Goal: Entertainment & Leisure: Consume media (video, audio)

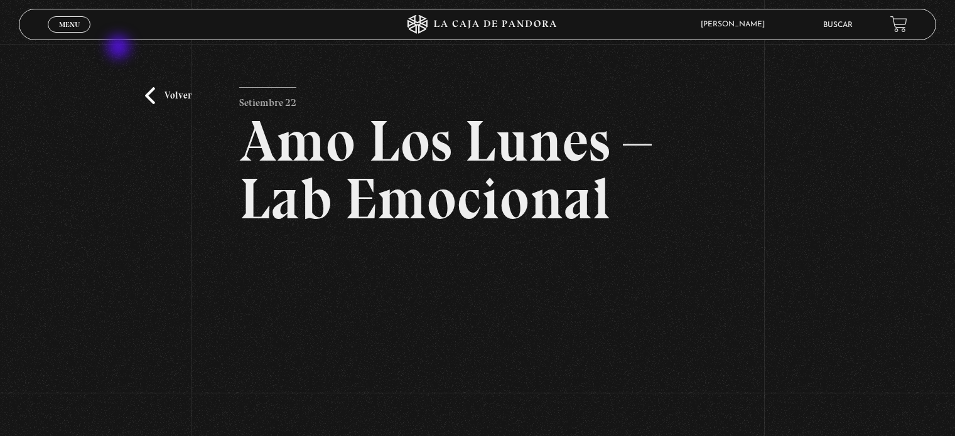
scroll to position [126, 0]
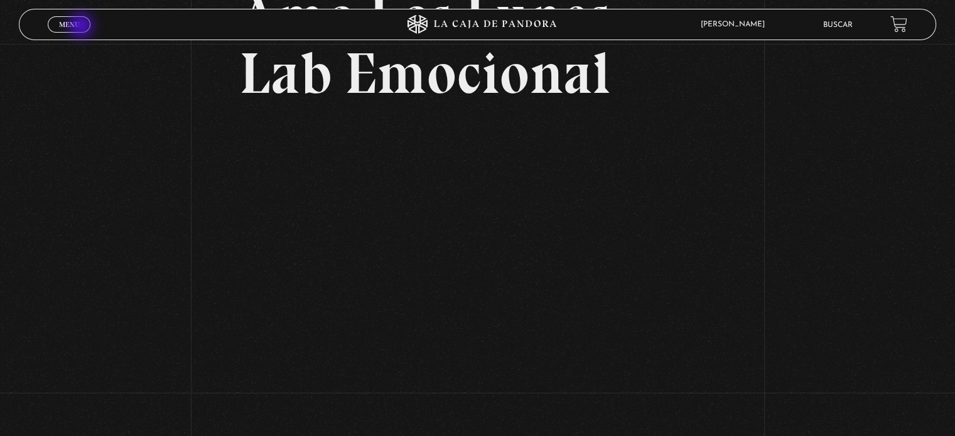
click at [81, 26] on link "Menu Cerrar" at bounding box center [69, 24] width 43 height 16
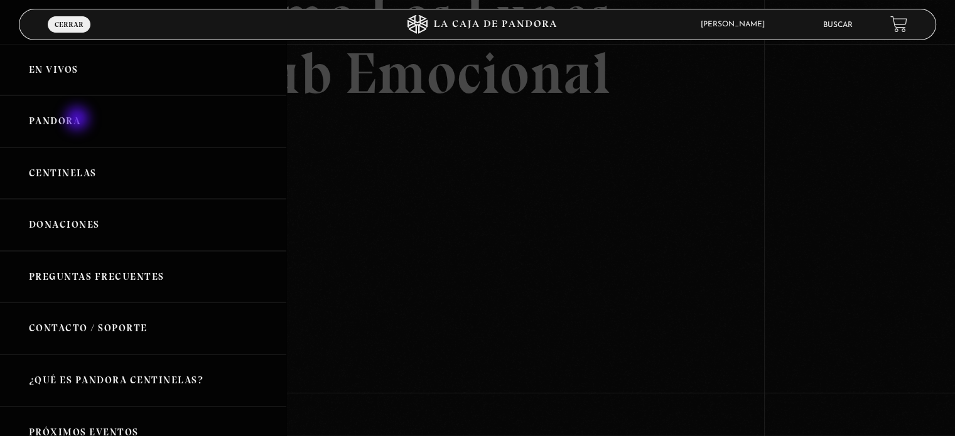
click at [78, 120] on link "Pandora" at bounding box center [143, 121] width 286 height 52
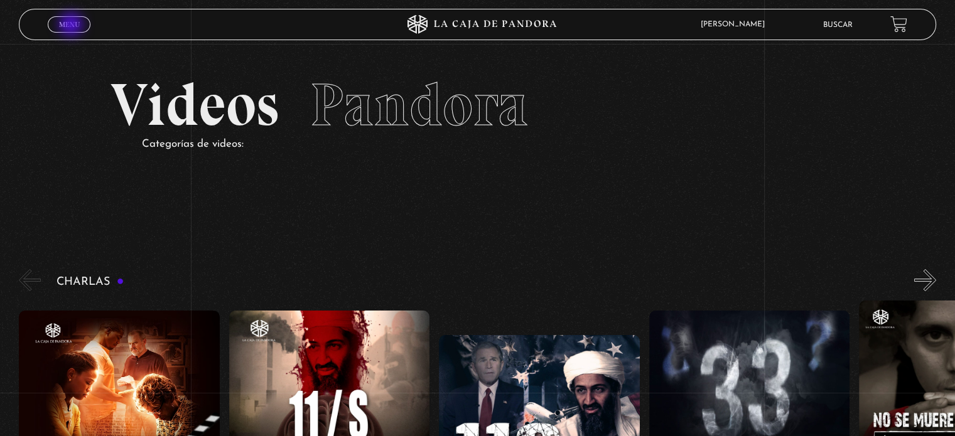
click at [72, 26] on span "Menu" at bounding box center [69, 25] width 21 height 8
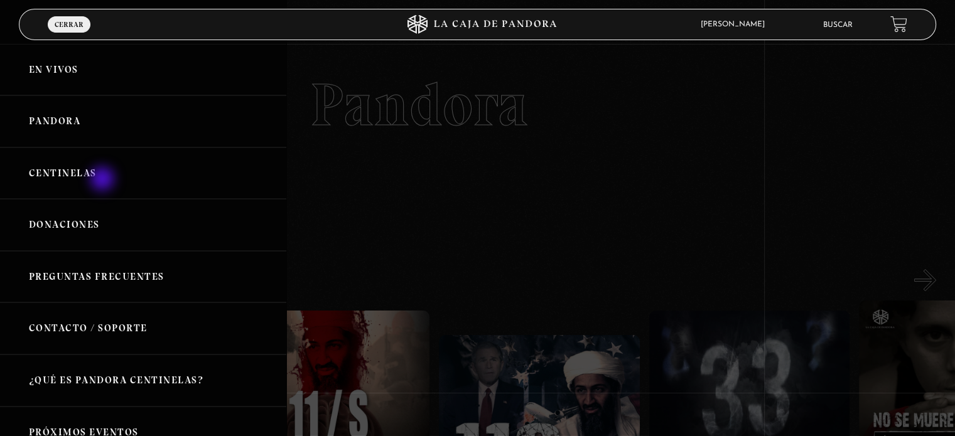
click at [80, 179] on link "Centinelas" at bounding box center [143, 174] width 286 height 52
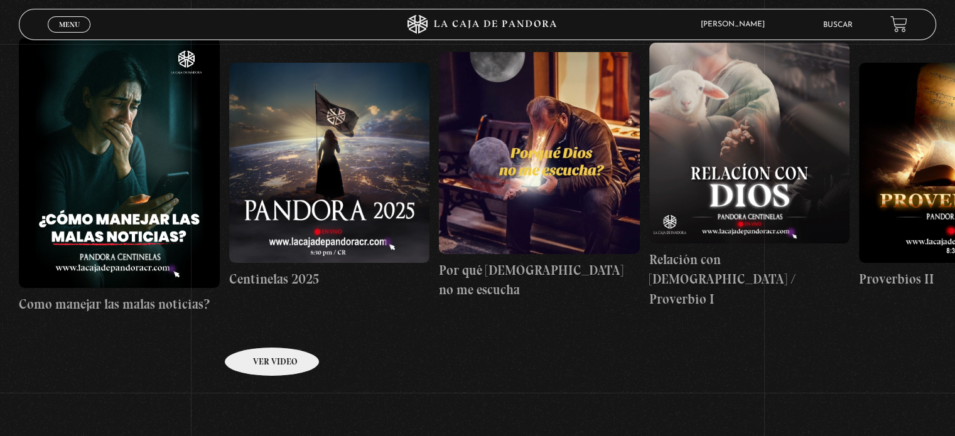
scroll to position [251, 0]
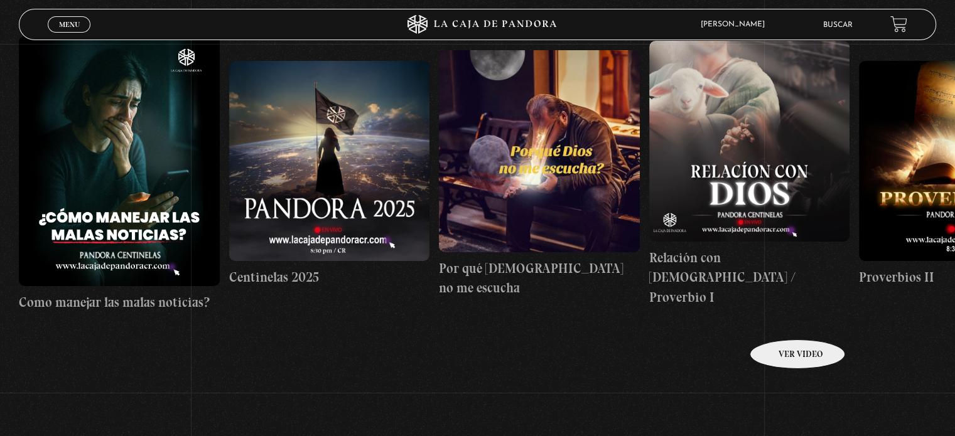
drag, startPoint x: 781, startPoint y: 321, endPoint x: 771, endPoint y: 321, distance: 10.1
click at [775, 321] on link "Relación con Dios / Proverbio I" at bounding box center [749, 174] width 200 height 387
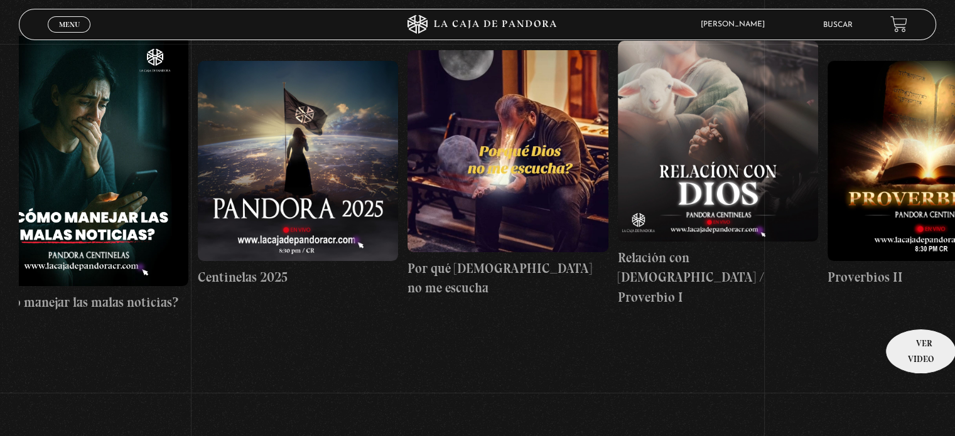
click at [917, 310] on link "Proverbios II" at bounding box center [928, 174] width 200 height 387
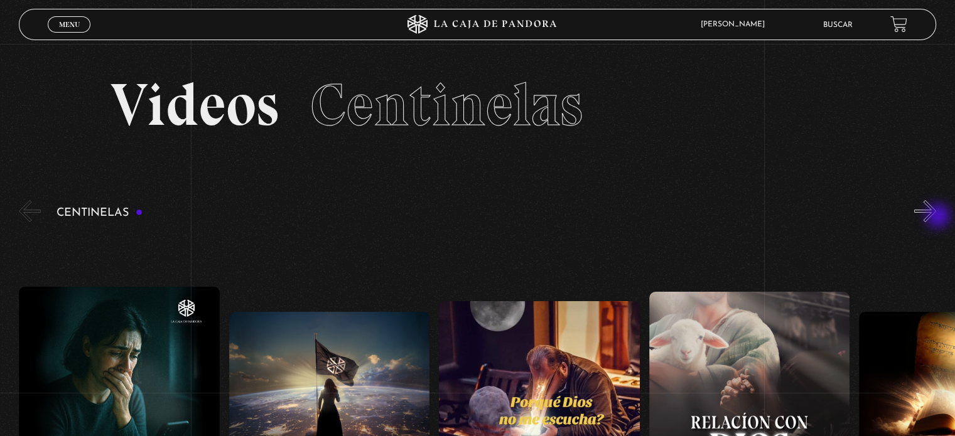
click at [936, 217] on button "»" at bounding box center [925, 211] width 22 height 22
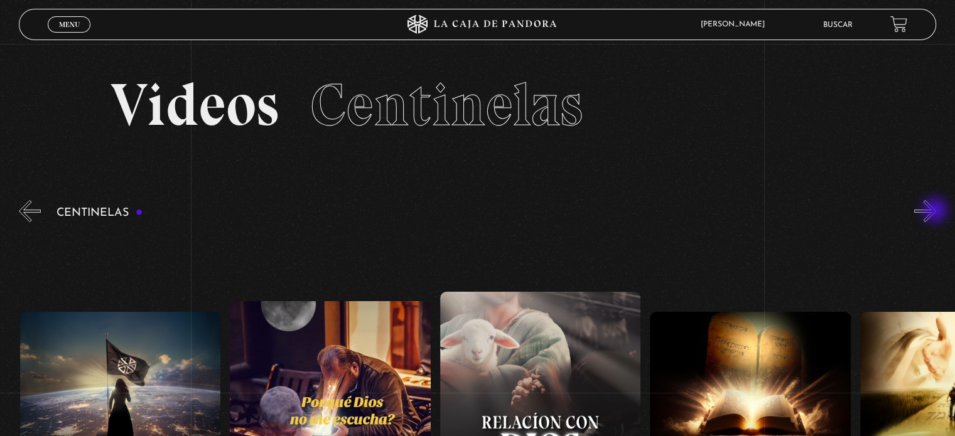
click at [936, 212] on button "»" at bounding box center [925, 211] width 22 height 22
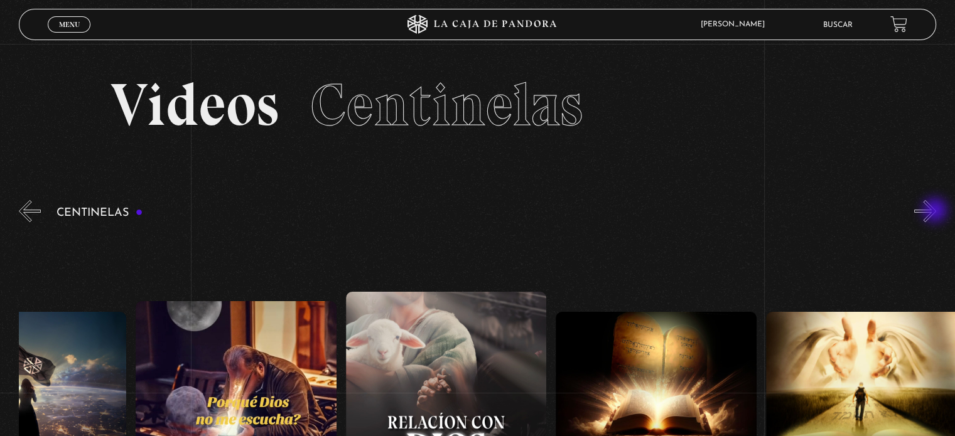
click at [936, 212] on button "»" at bounding box center [925, 211] width 22 height 22
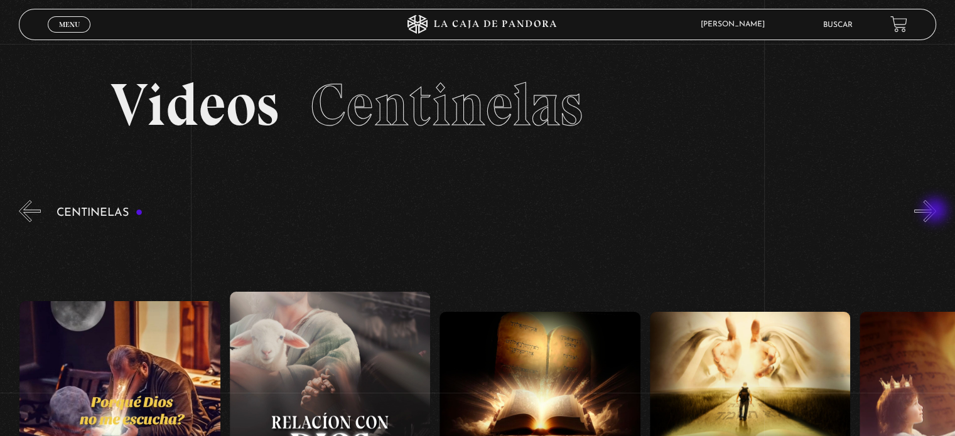
click at [936, 212] on button "»" at bounding box center [925, 211] width 22 height 22
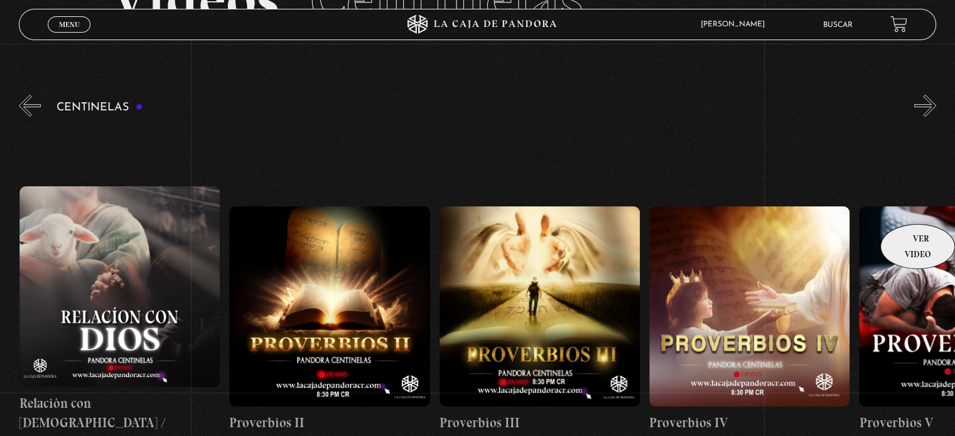
scroll to position [126, 0]
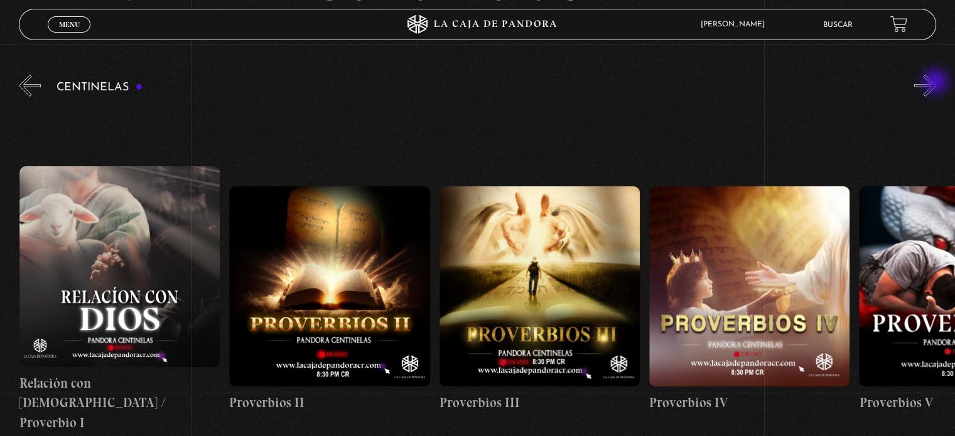
click at [936, 83] on button "»" at bounding box center [925, 86] width 22 height 22
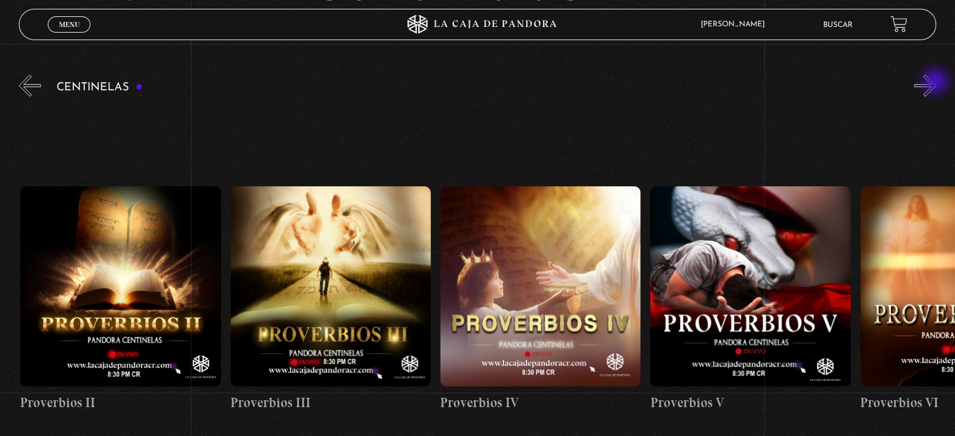
click at [936, 83] on button "»" at bounding box center [925, 86] width 22 height 22
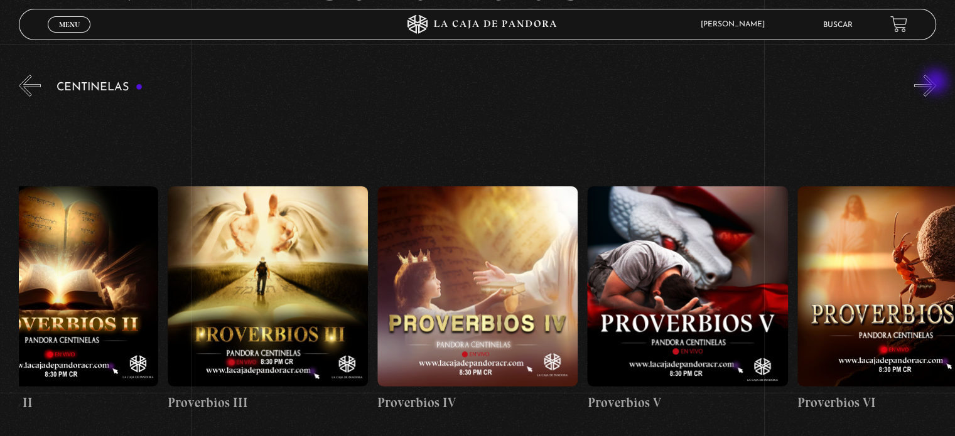
click at [936, 83] on button "»" at bounding box center [925, 86] width 22 height 22
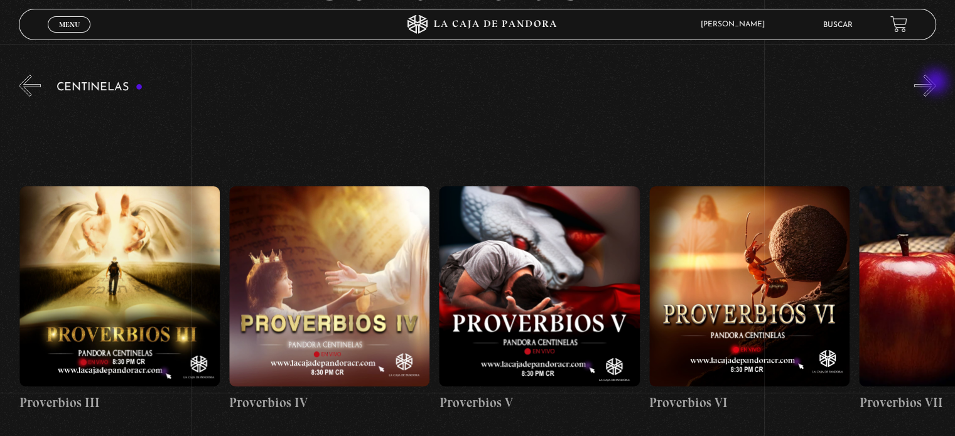
click at [936, 83] on button "»" at bounding box center [925, 86] width 22 height 22
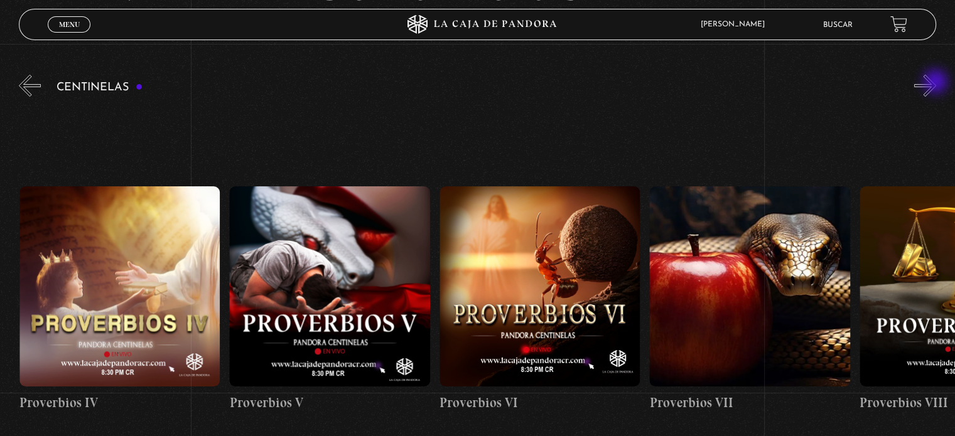
click at [936, 83] on button "»" at bounding box center [925, 86] width 22 height 22
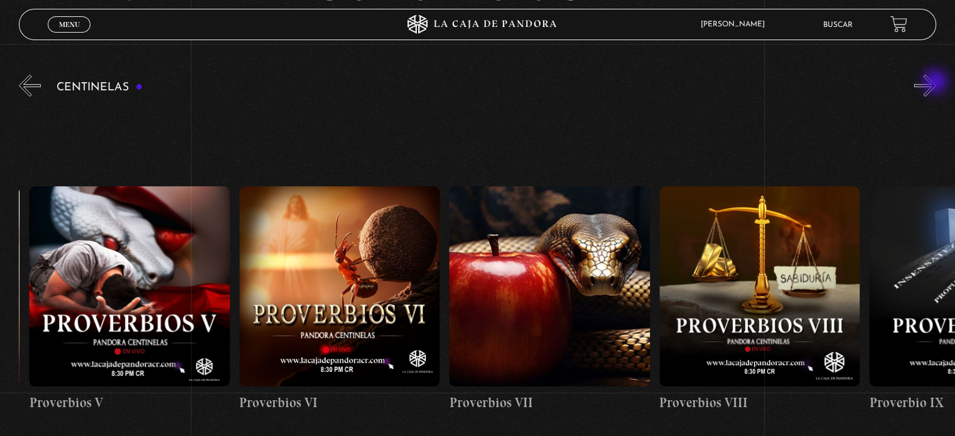
click at [936, 83] on button "»" at bounding box center [925, 86] width 22 height 22
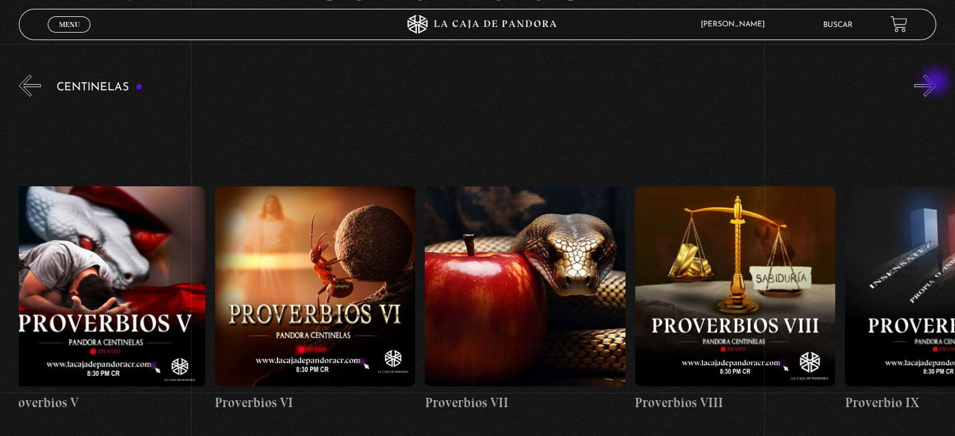
click at [936, 83] on button "»" at bounding box center [925, 86] width 22 height 22
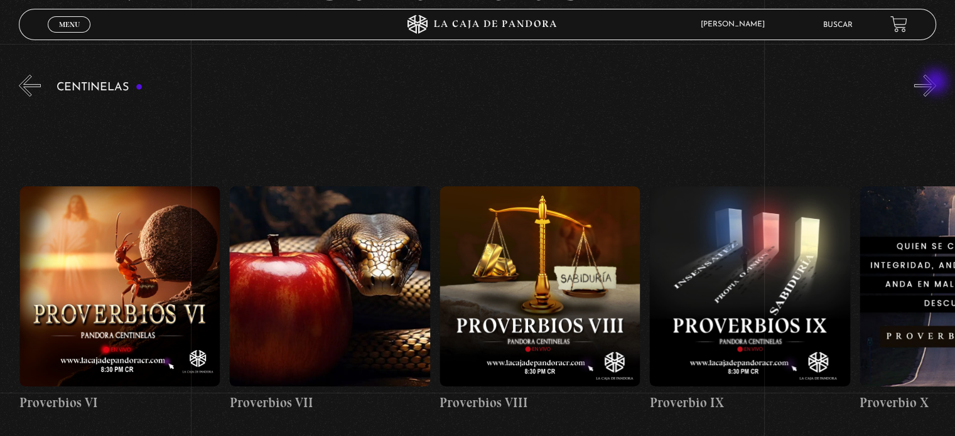
click at [936, 83] on button "»" at bounding box center [925, 86] width 22 height 22
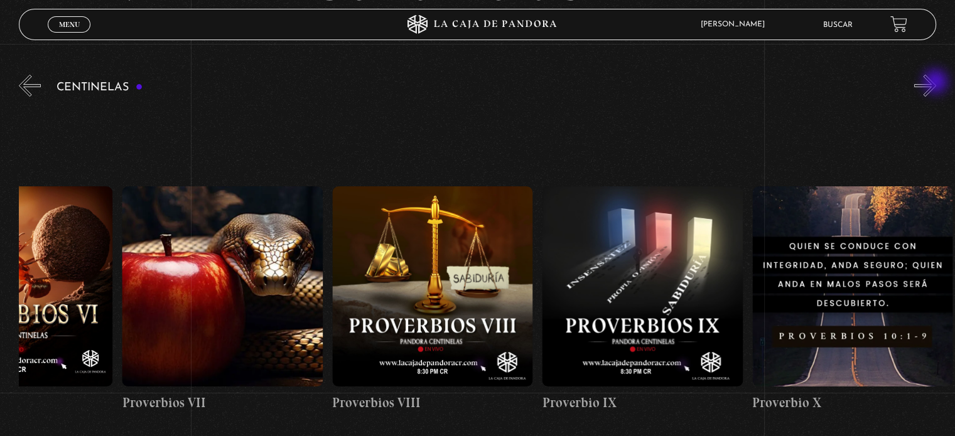
click at [936, 83] on button "»" at bounding box center [925, 86] width 22 height 22
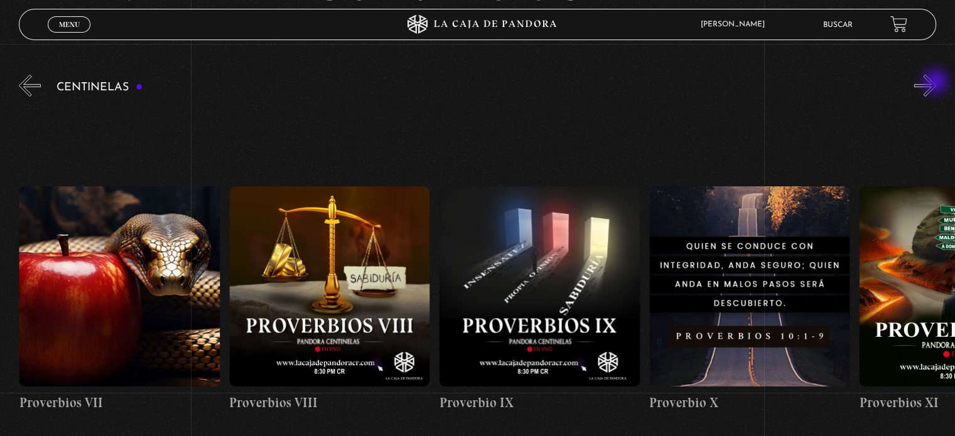
click at [936, 83] on button "»" at bounding box center [925, 86] width 22 height 22
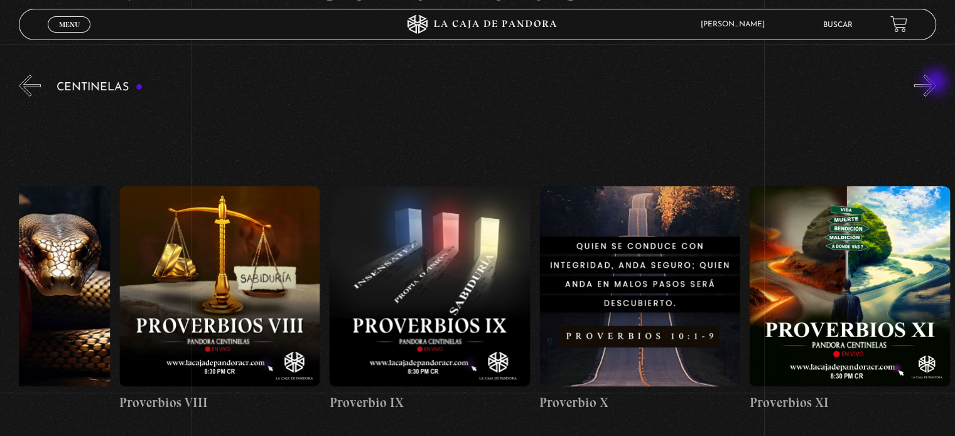
click at [936, 83] on button "»" at bounding box center [925, 86] width 22 height 22
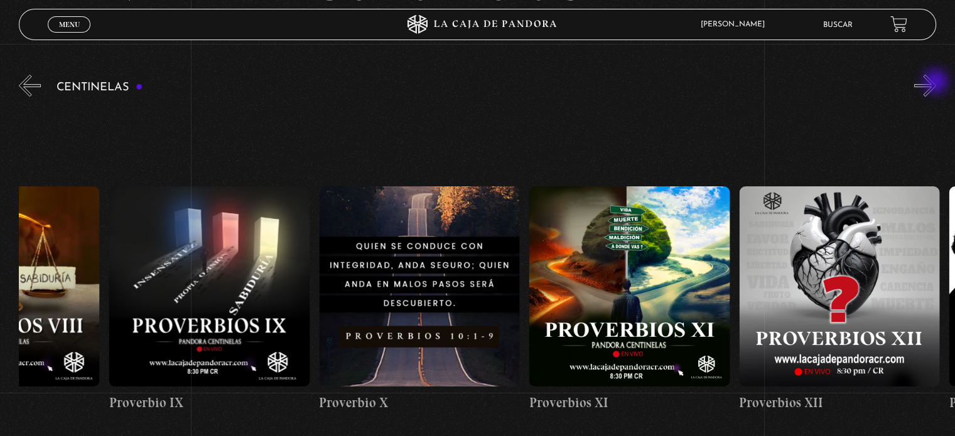
click at [936, 83] on button "»" at bounding box center [925, 86] width 22 height 22
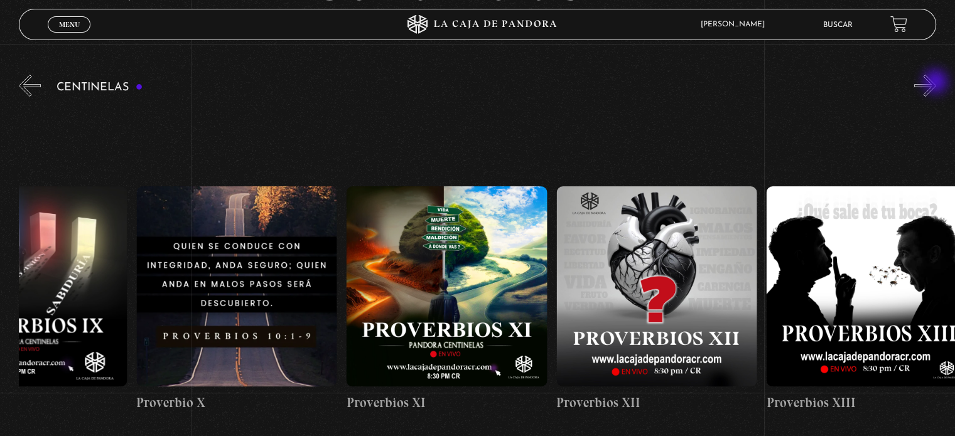
click at [936, 83] on button "»" at bounding box center [925, 86] width 22 height 22
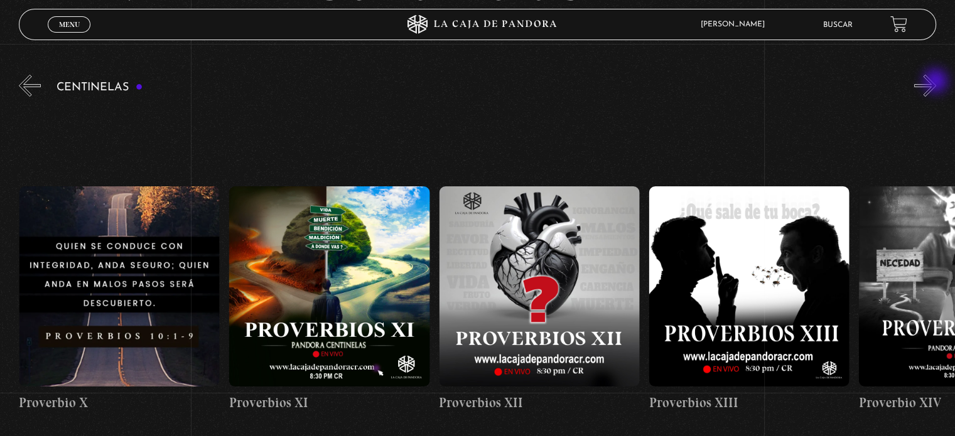
click at [936, 82] on button "»" at bounding box center [925, 86] width 22 height 22
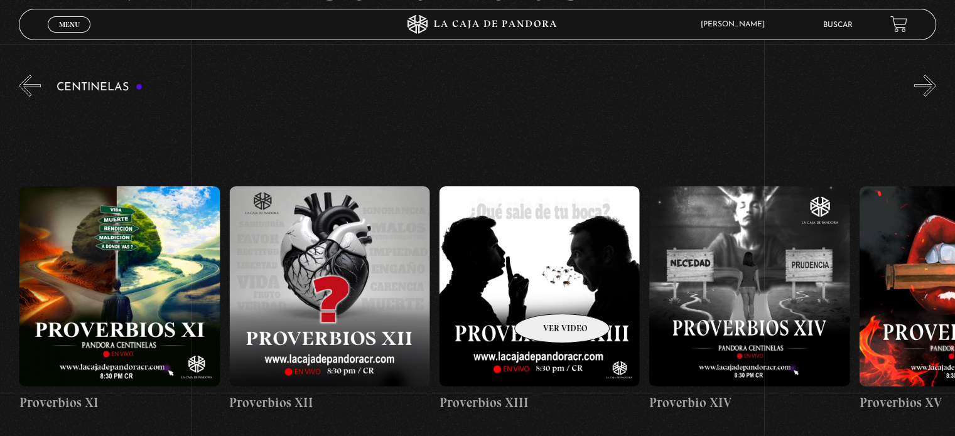
scroll to position [0, 2730]
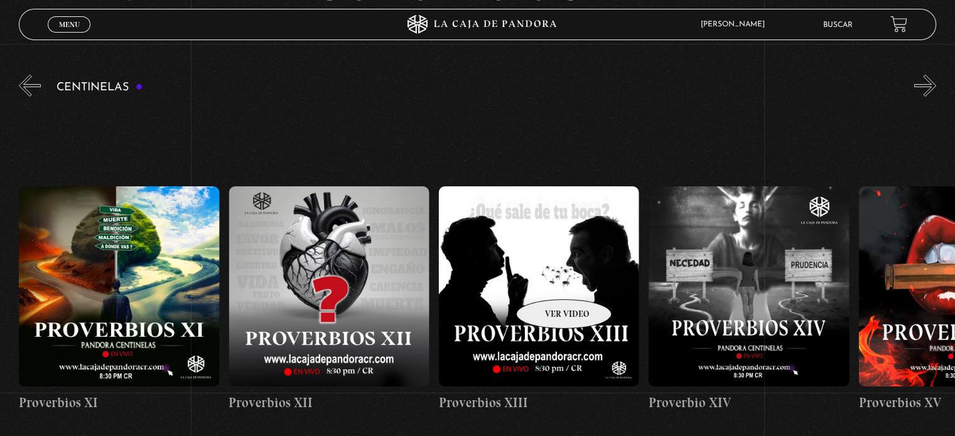
click at [547, 281] on figure at bounding box center [539, 286] width 200 height 200
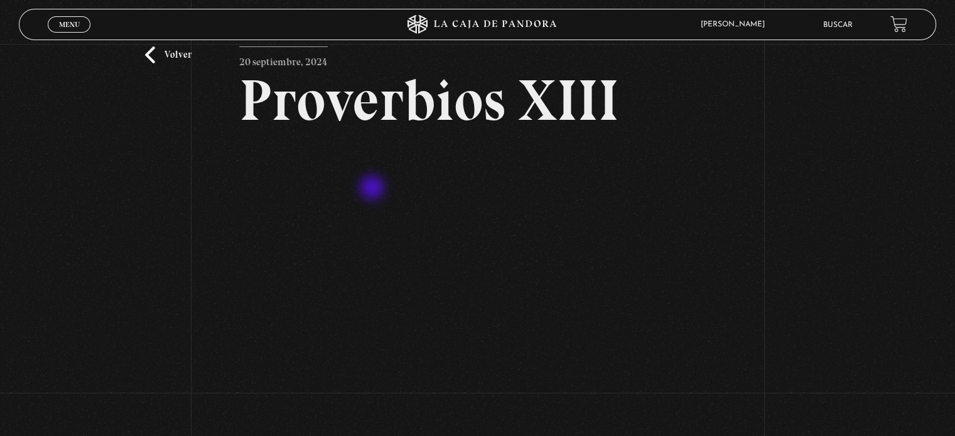
scroll to position [63, 0]
